Goal: Task Accomplishment & Management: Manage account settings

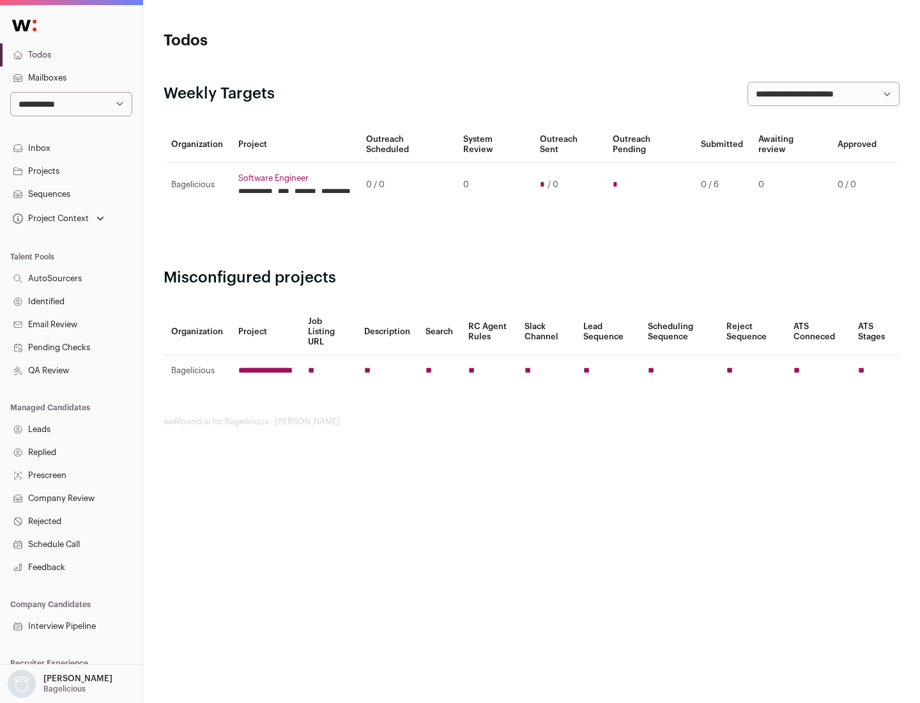
click at [71, 171] on link "Projects" at bounding box center [71, 171] width 143 height 23
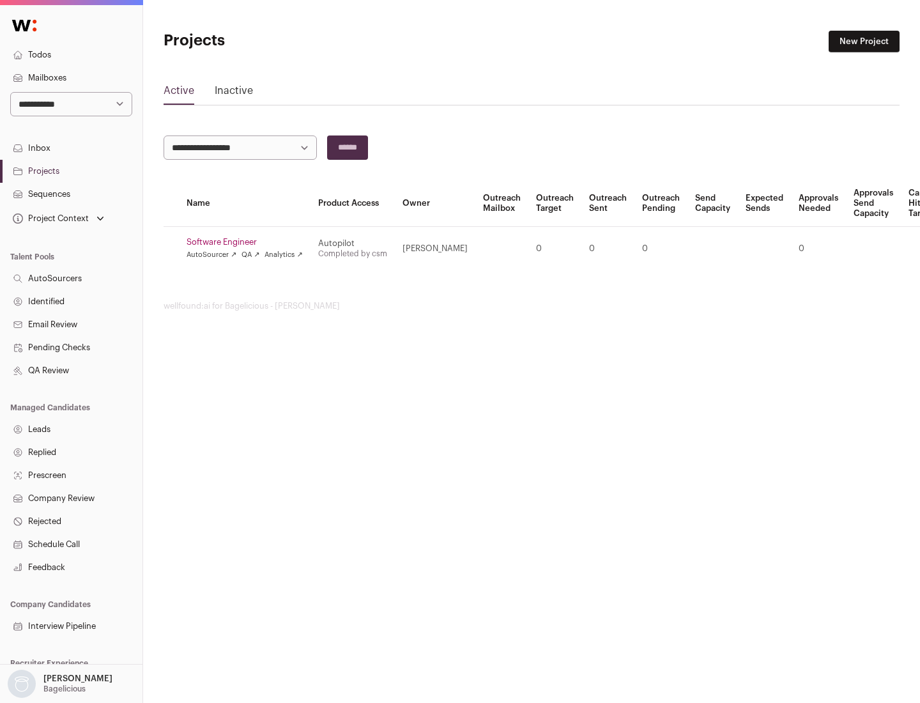
click at [249, 242] on link "Software Engineer" at bounding box center [245, 242] width 116 height 10
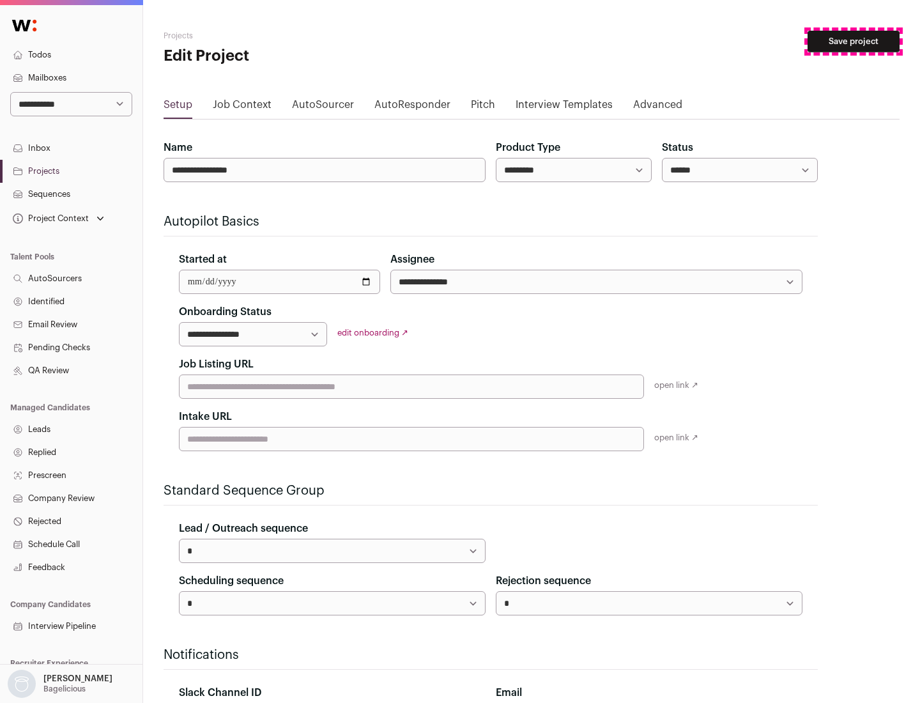
click at [854, 42] on button "Save project" at bounding box center [854, 42] width 92 height 22
